Goal: Information Seeking & Learning: Compare options

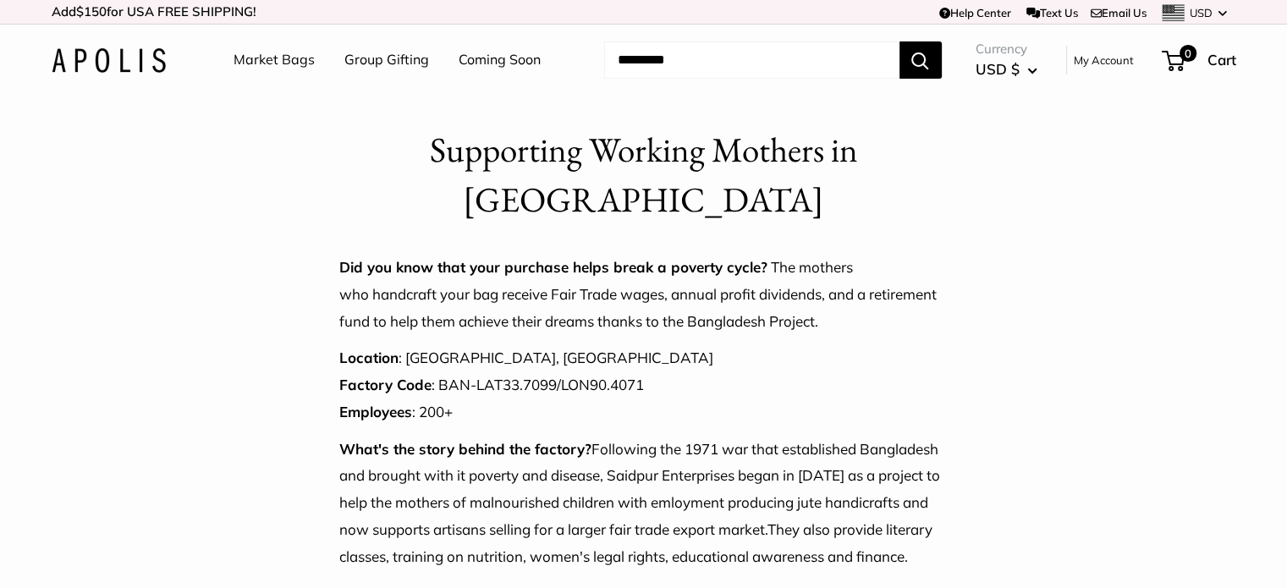
click at [257, 64] on link "Market Bags" at bounding box center [273, 59] width 81 height 25
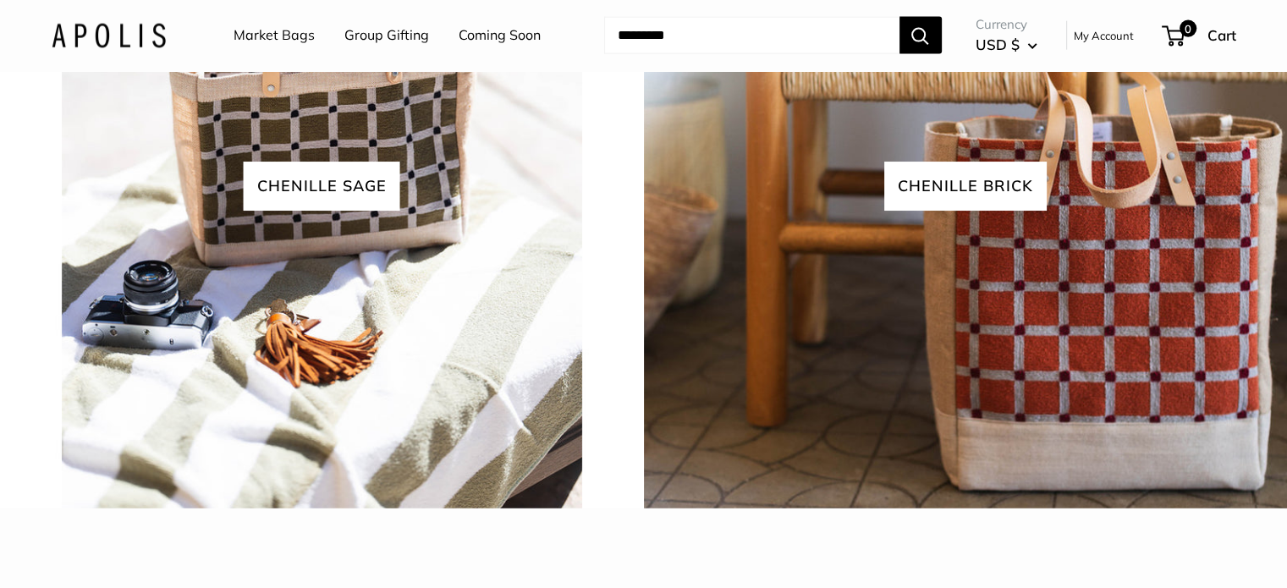
scroll to position [3912, 0]
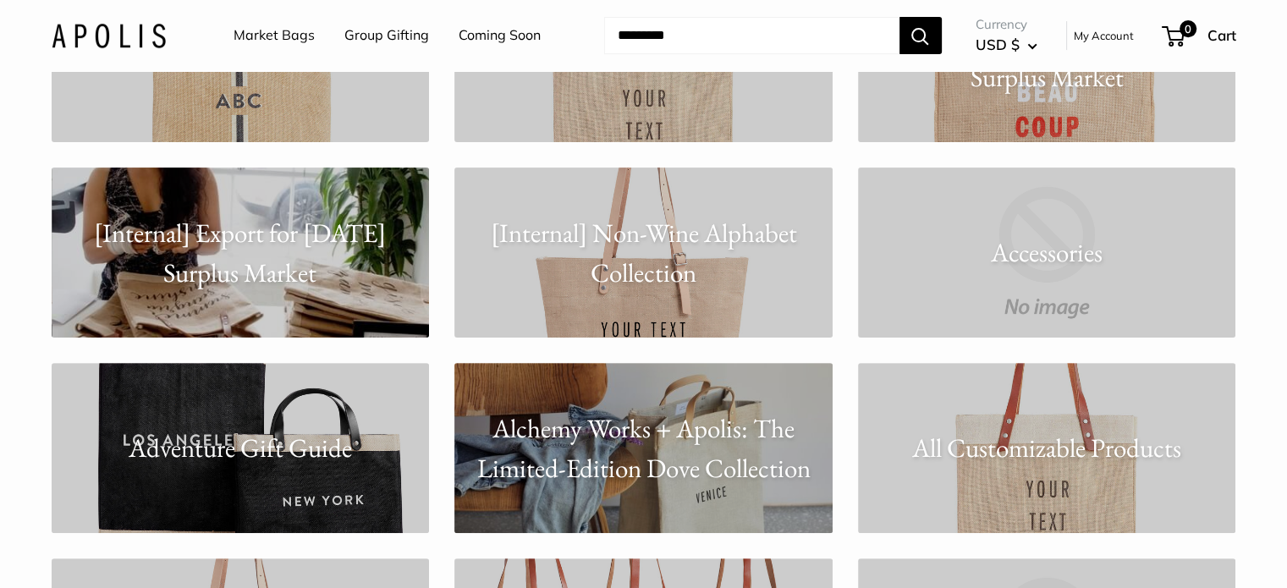
scroll to position [508, 0]
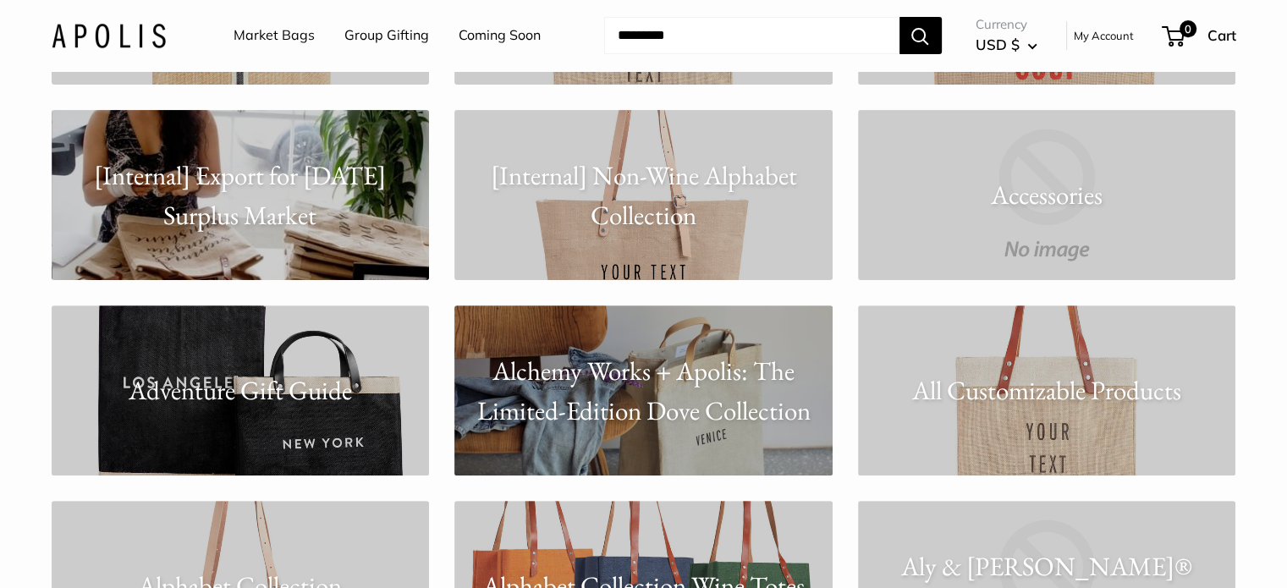
click at [1042, 387] on p "All Customizable Products" at bounding box center [1047, 391] width 378 height 40
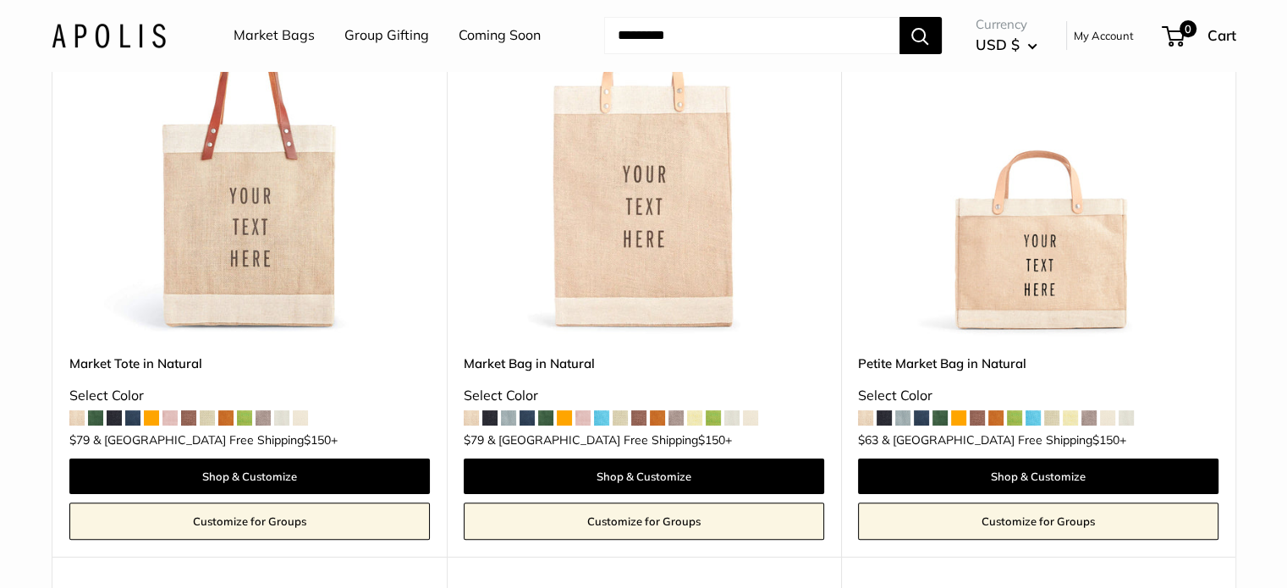
scroll to position [338, 0]
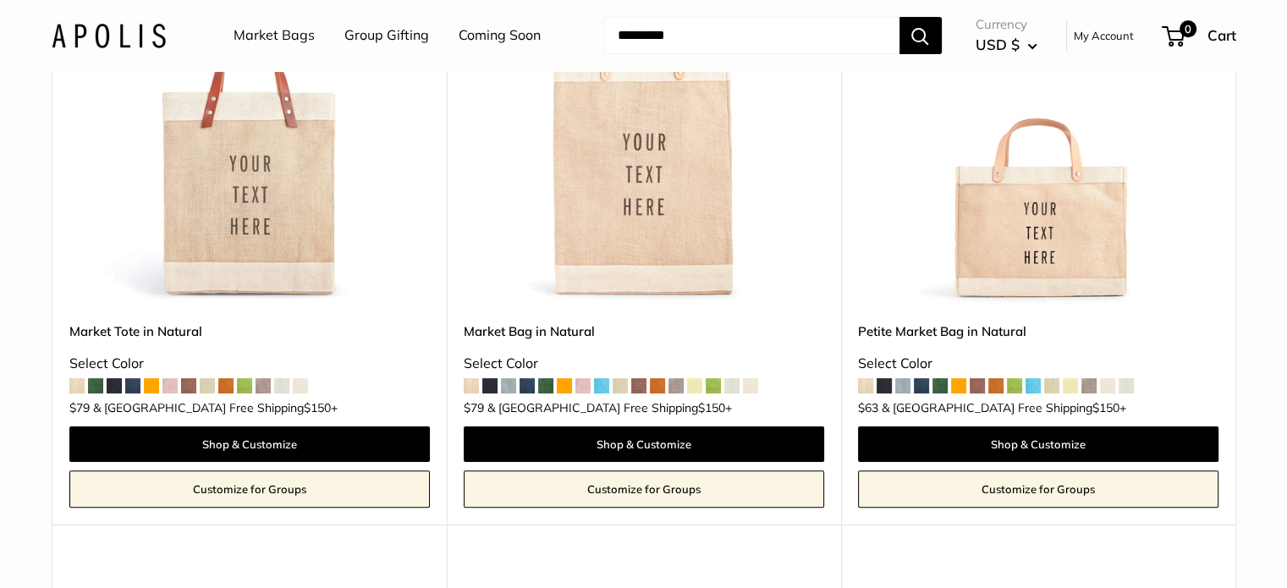
click at [0, 0] on img at bounding box center [0, 0] width 0 height 0
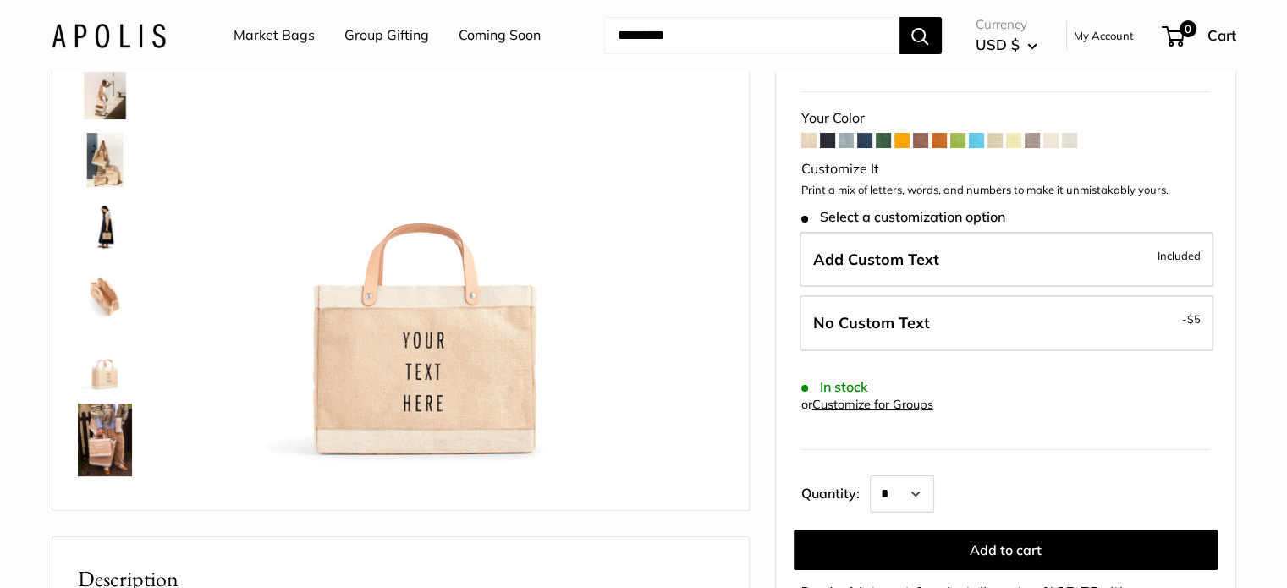
scroll to position [169, 0]
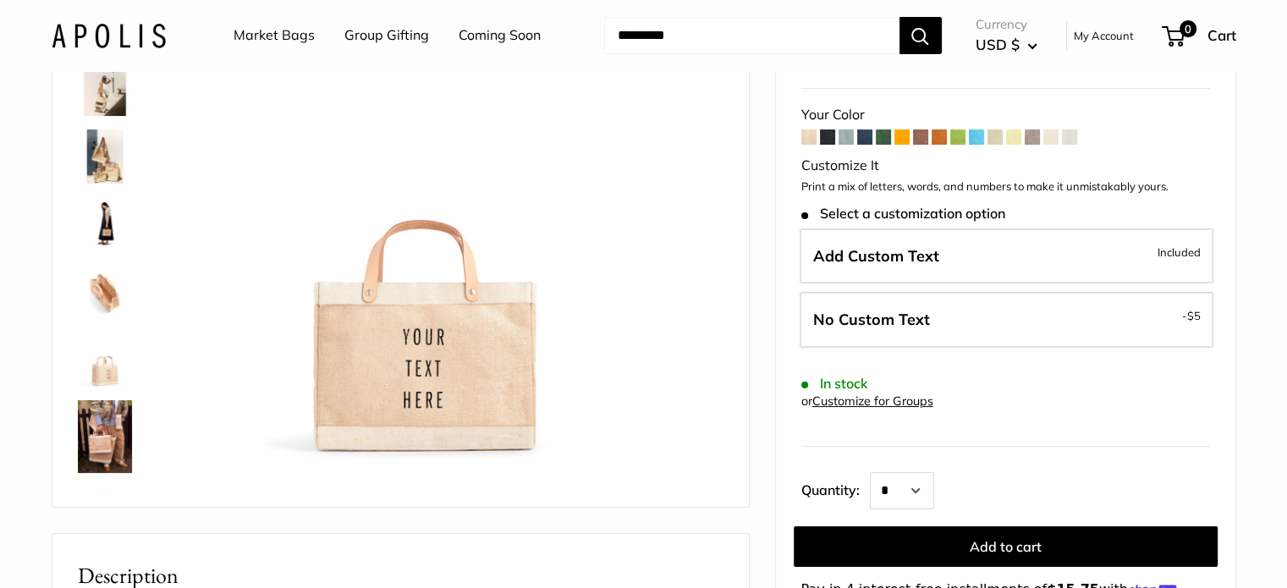
click at [847, 140] on span at bounding box center [845, 136] width 15 height 15
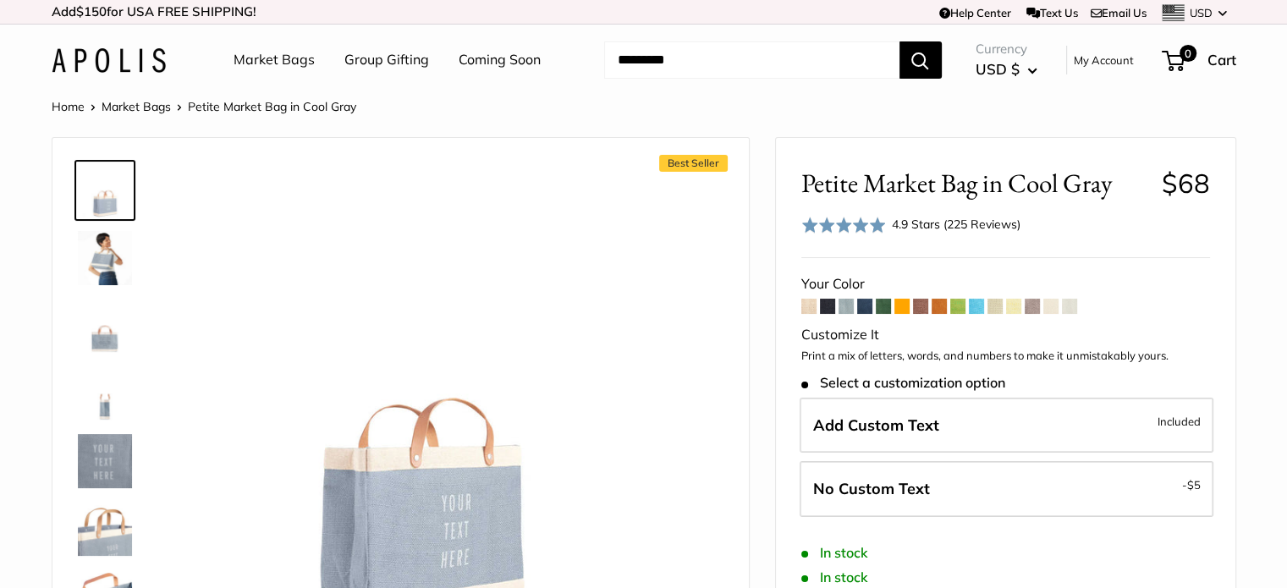
click at [1073, 306] on span at bounding box center [1069, 306] width 15 height 15
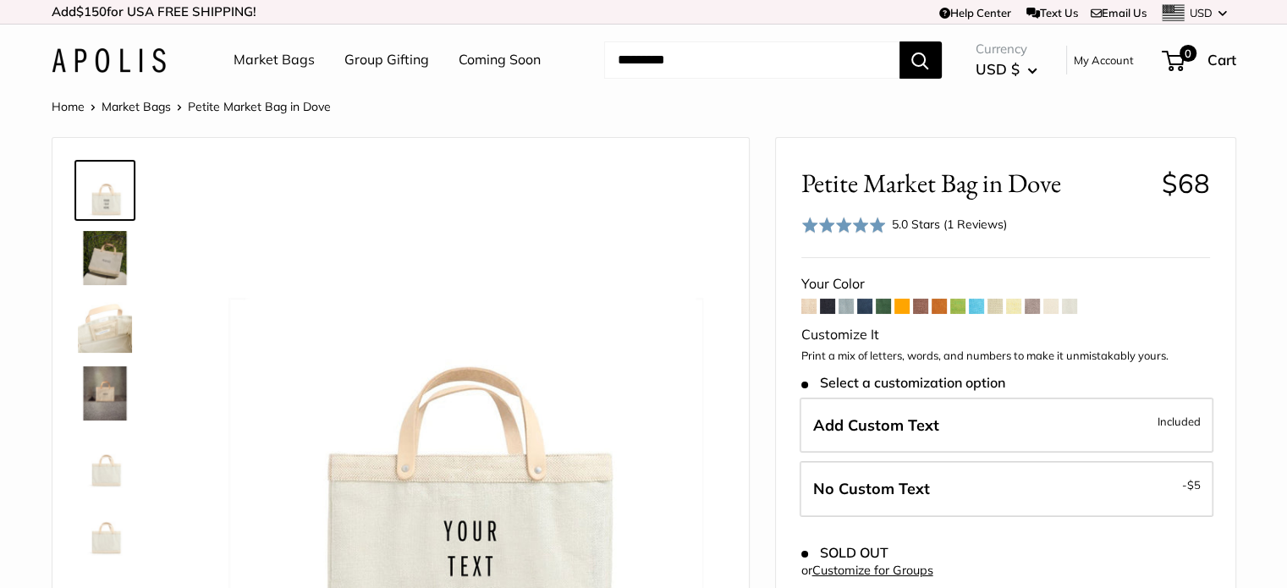
click at [806, 308] on span at bounding box center [808, 306] width 15 height 15
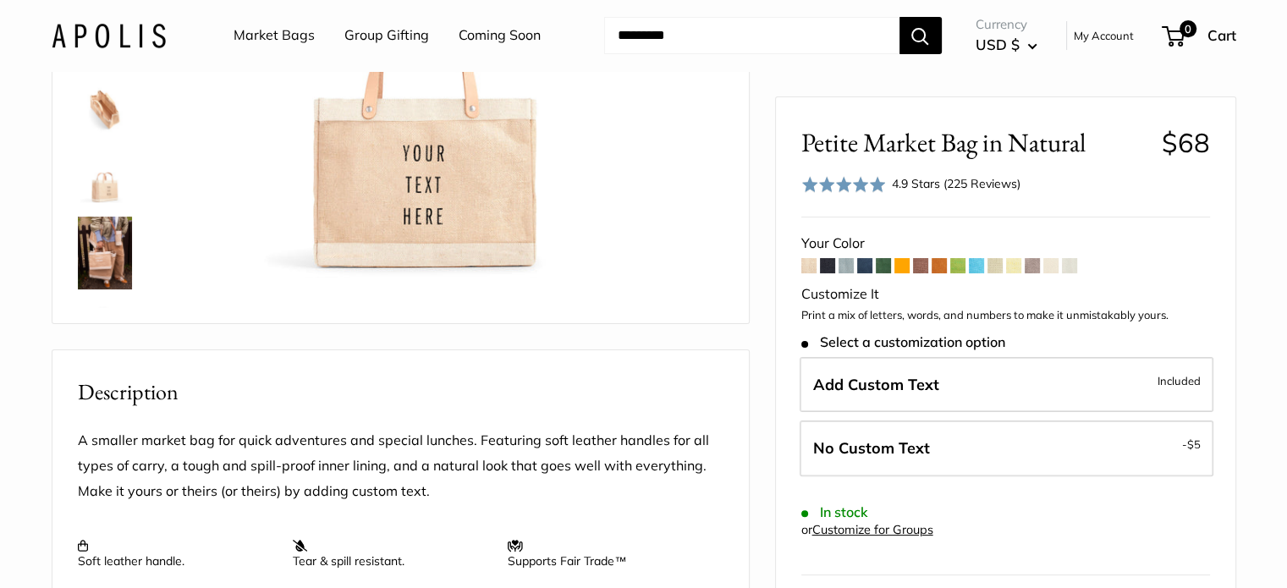
scroll to position [85, 0]
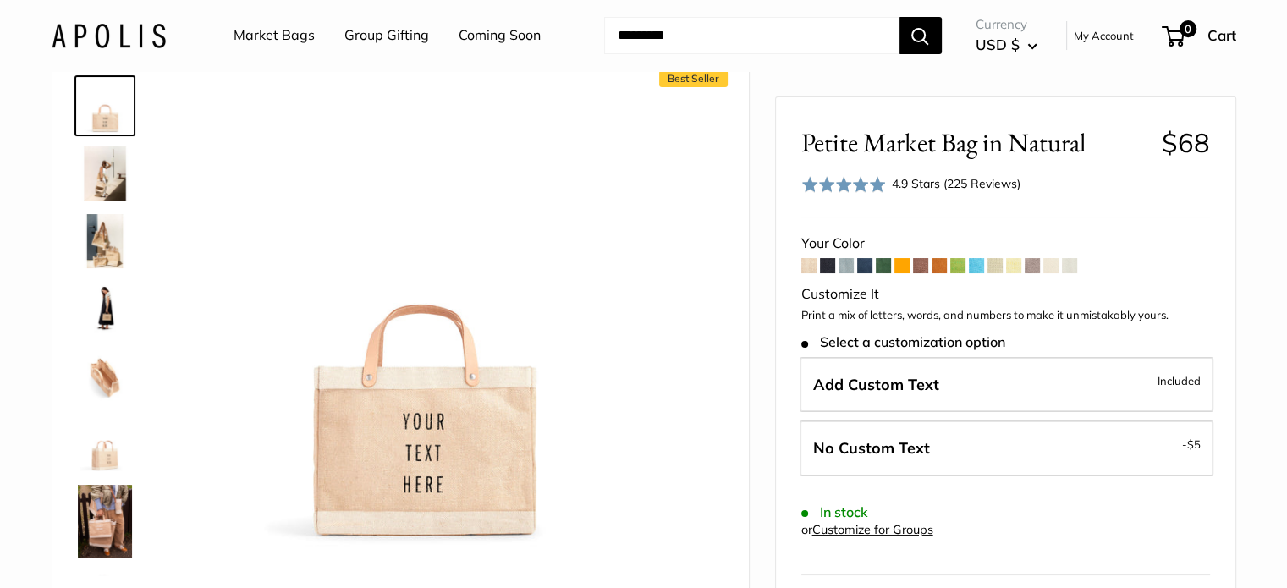
click at [866, 270] on span at bounding box center [864, 265] width 15 height 15
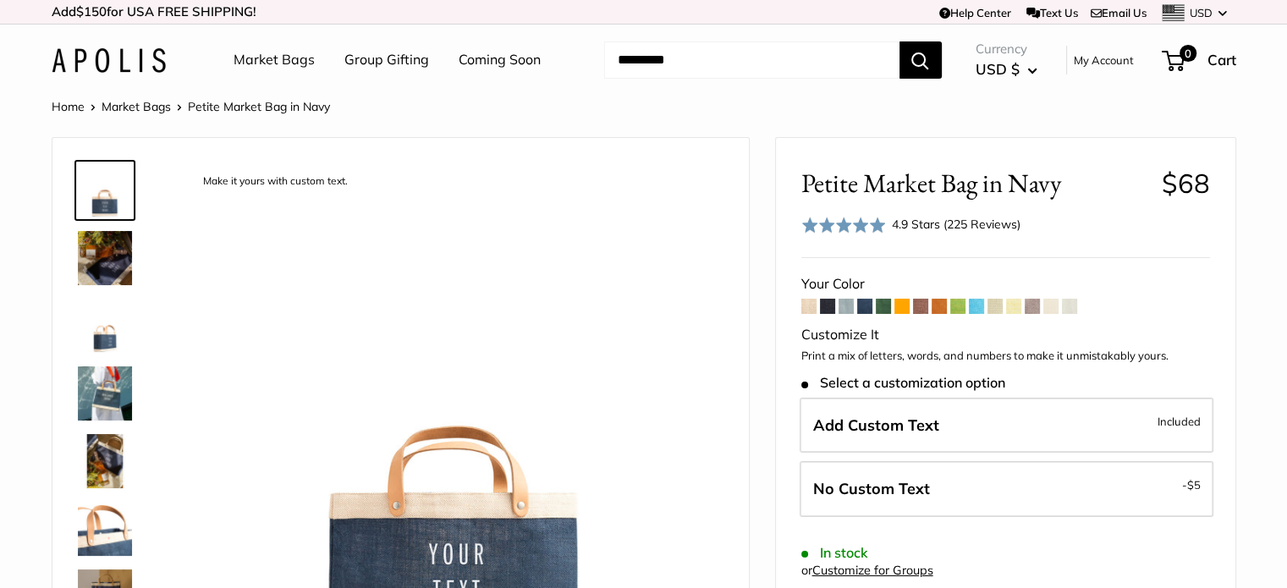
click at [1035, 309] on span at bounding box center [1031, 306] width 15 height 15
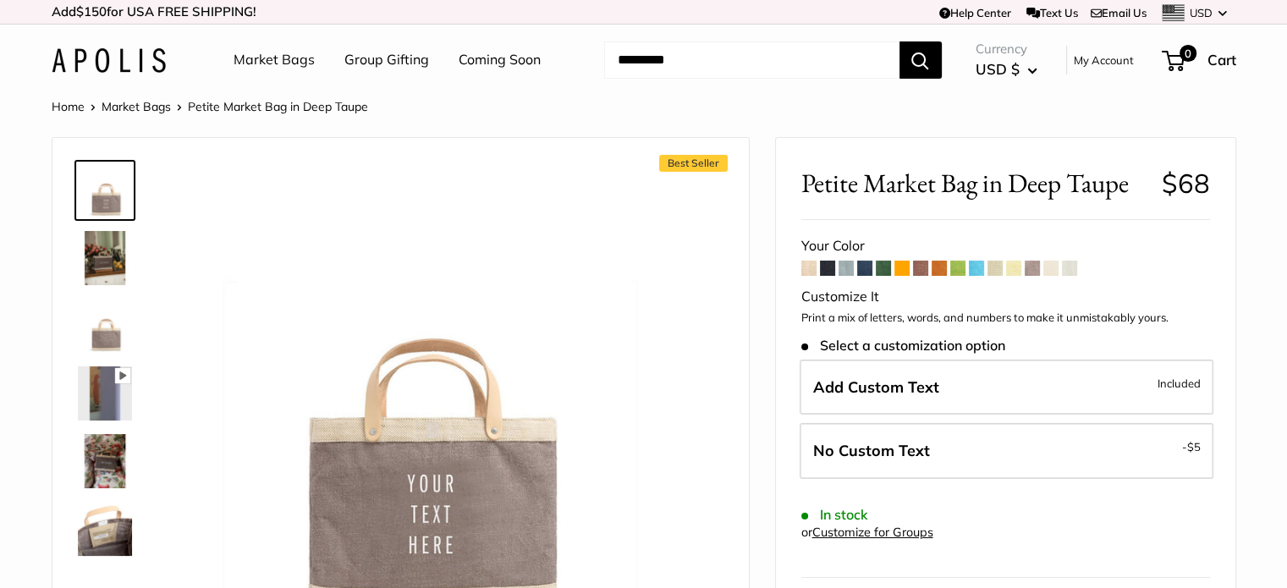
click at [1035, 272] on span at bounding box center [1031, 268] width 15 height 15
click at [147, 105] on link "Market Bags" at bounding box center [136, 106] width 69 height 15
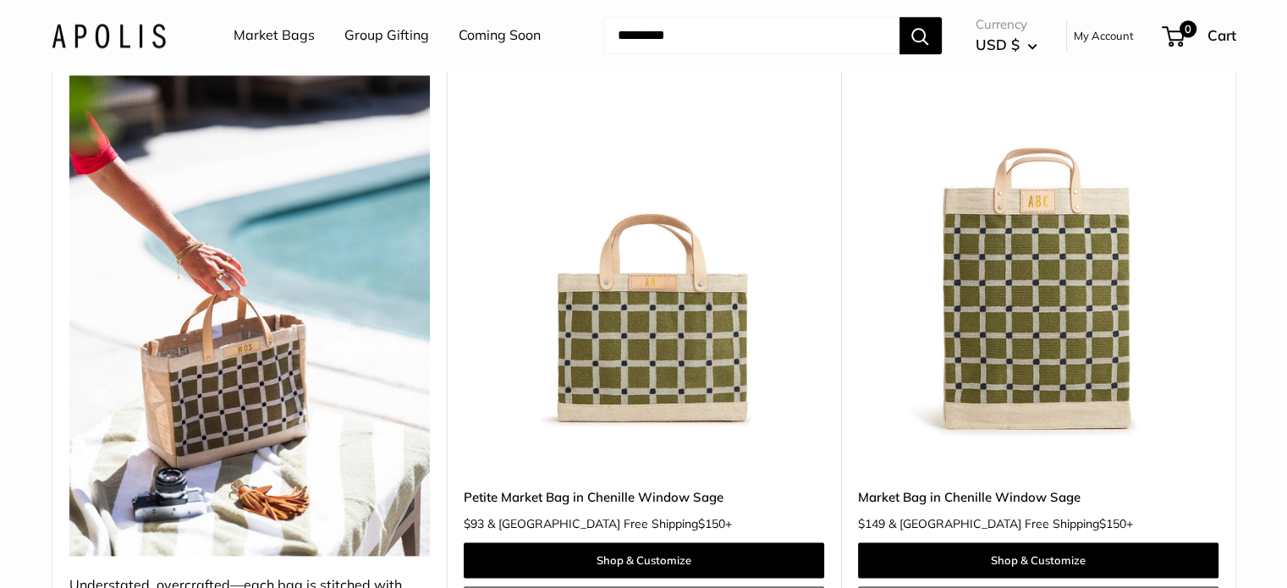
scroll to position [2284, 0]
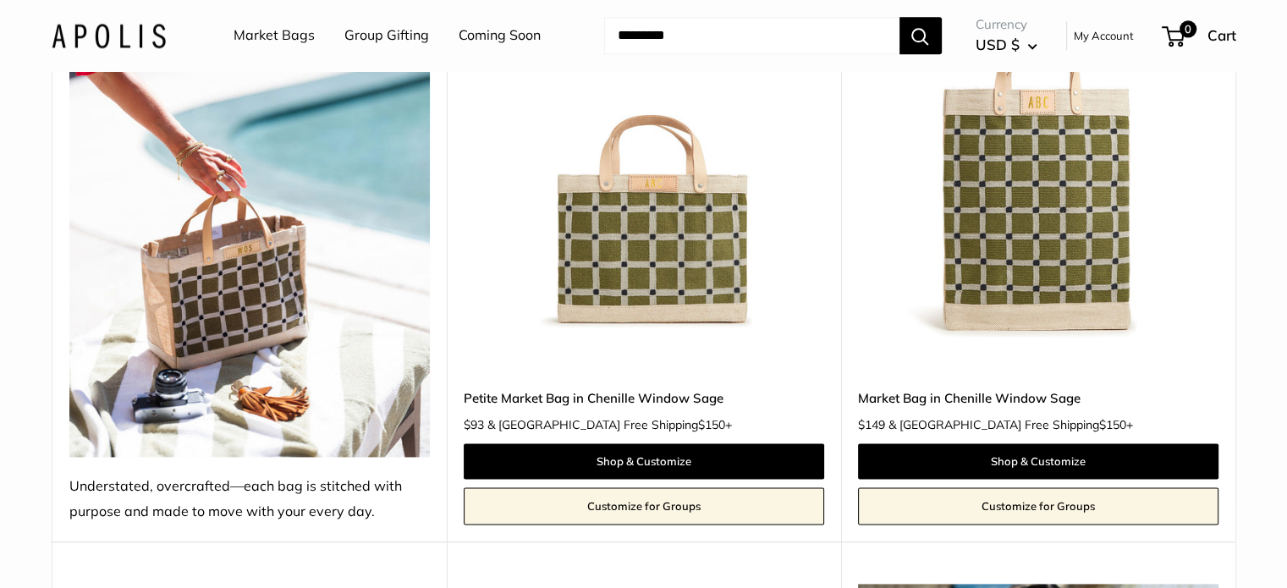
click at [0, 0] on img at bounding box center [0, 0] width 0 height 0
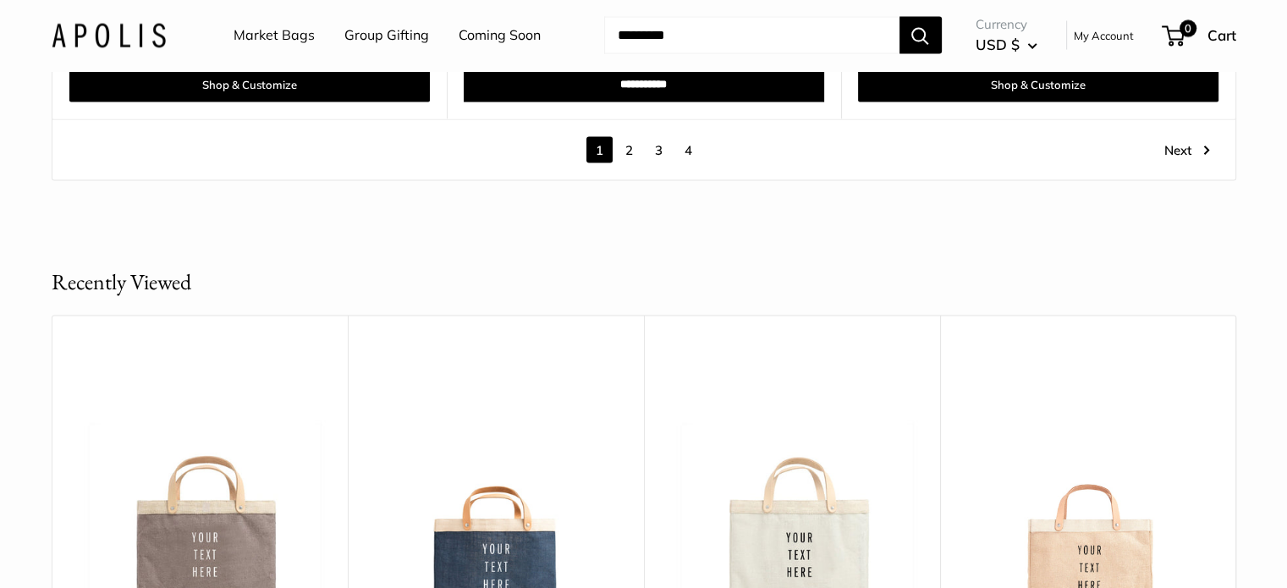
scroll to position [10236, 0]
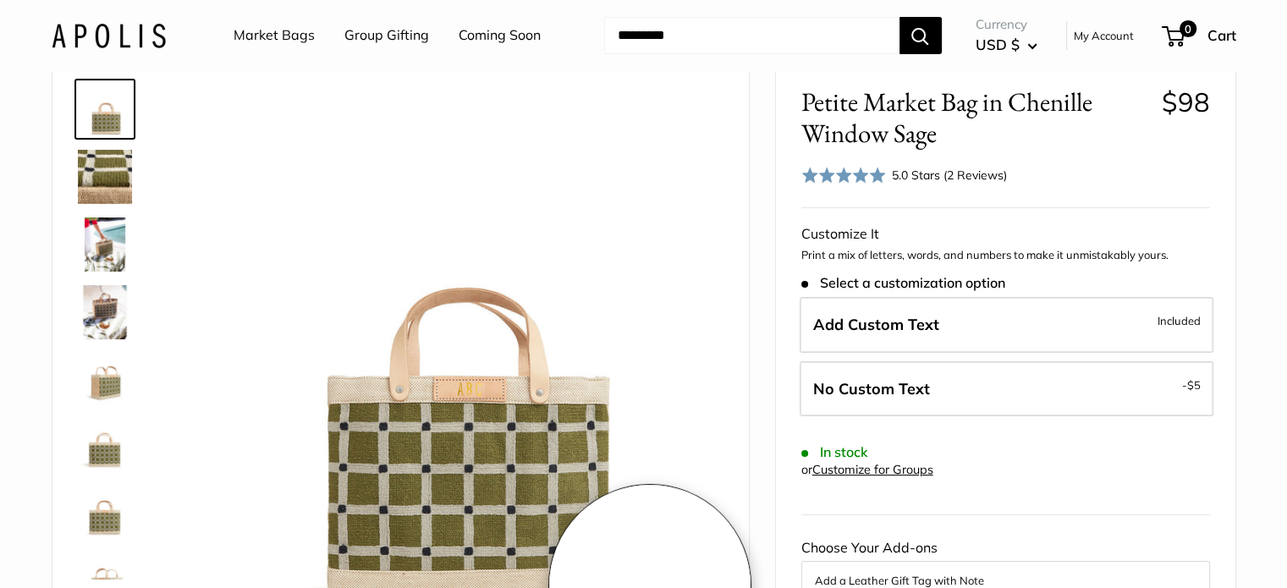
scroll to position [85, 0]
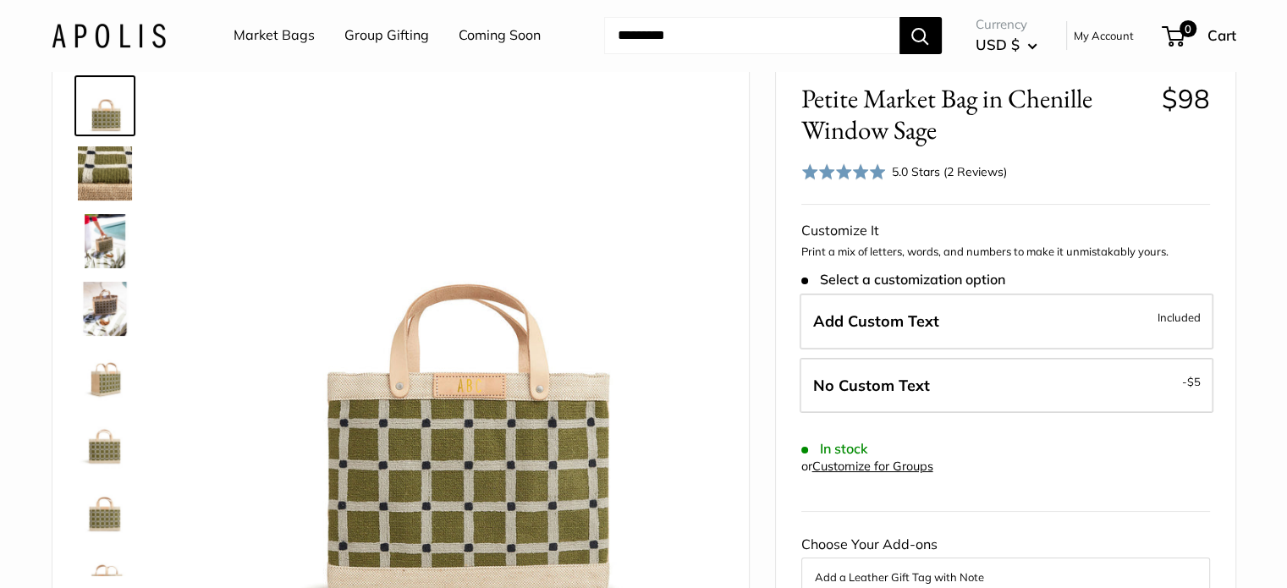
click at [118, 222] on img at bounding box center [105, 241] width 54 height 54
